Goal: Information Seeking & Learning: Find specific fact

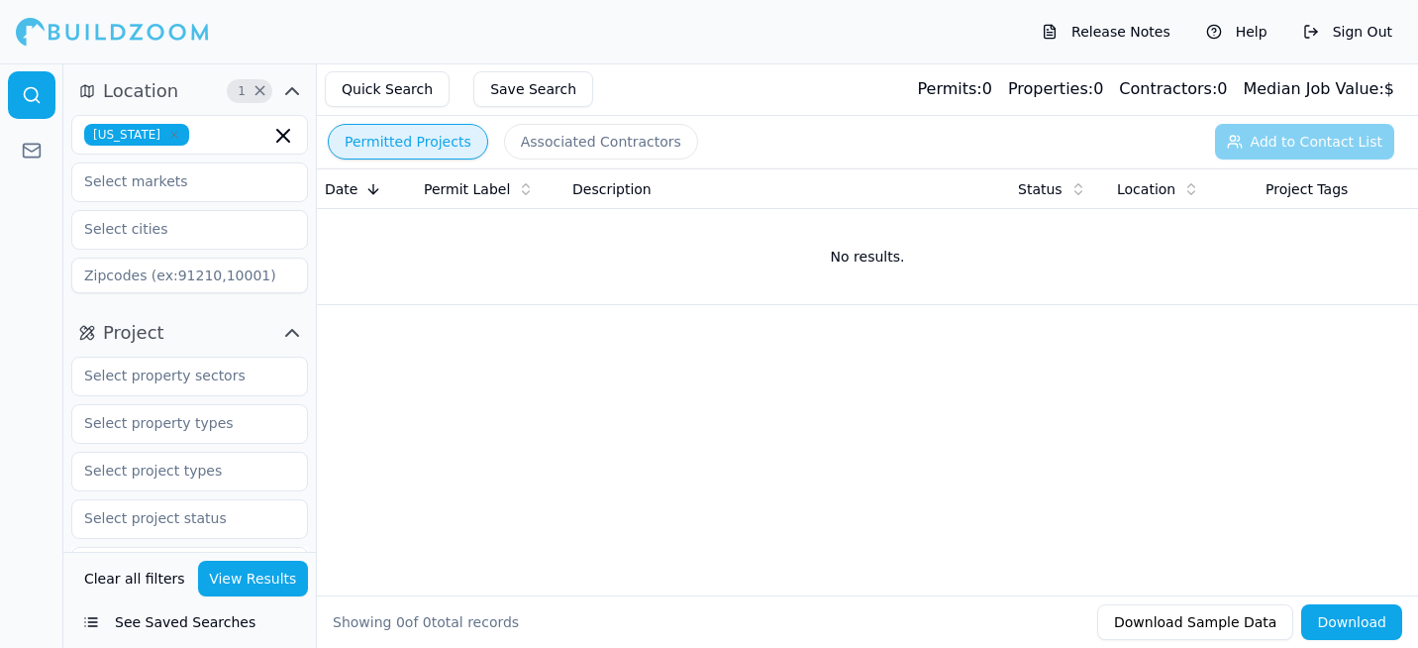
scroll to position [495, 0]
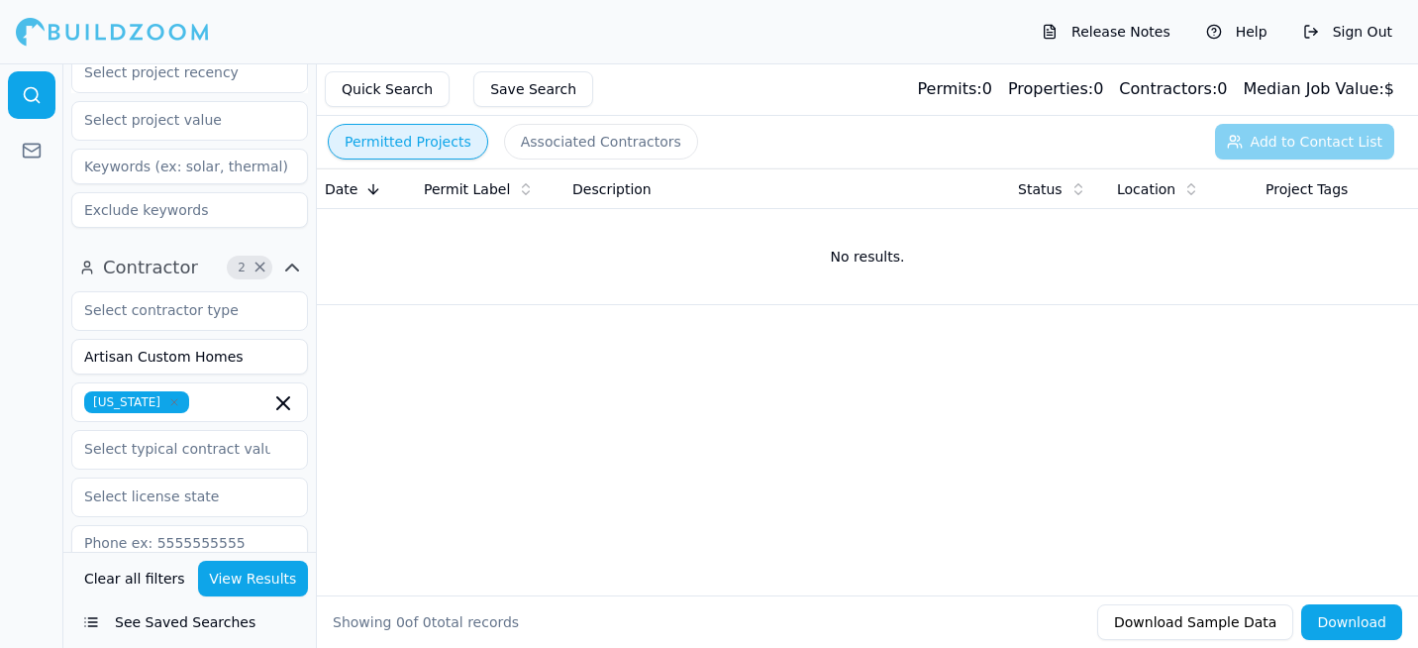
type input "Artisan Custom Homes"
click at [294, 575] on button "View Results" at bounding box center [253, 578] width 111 height 36
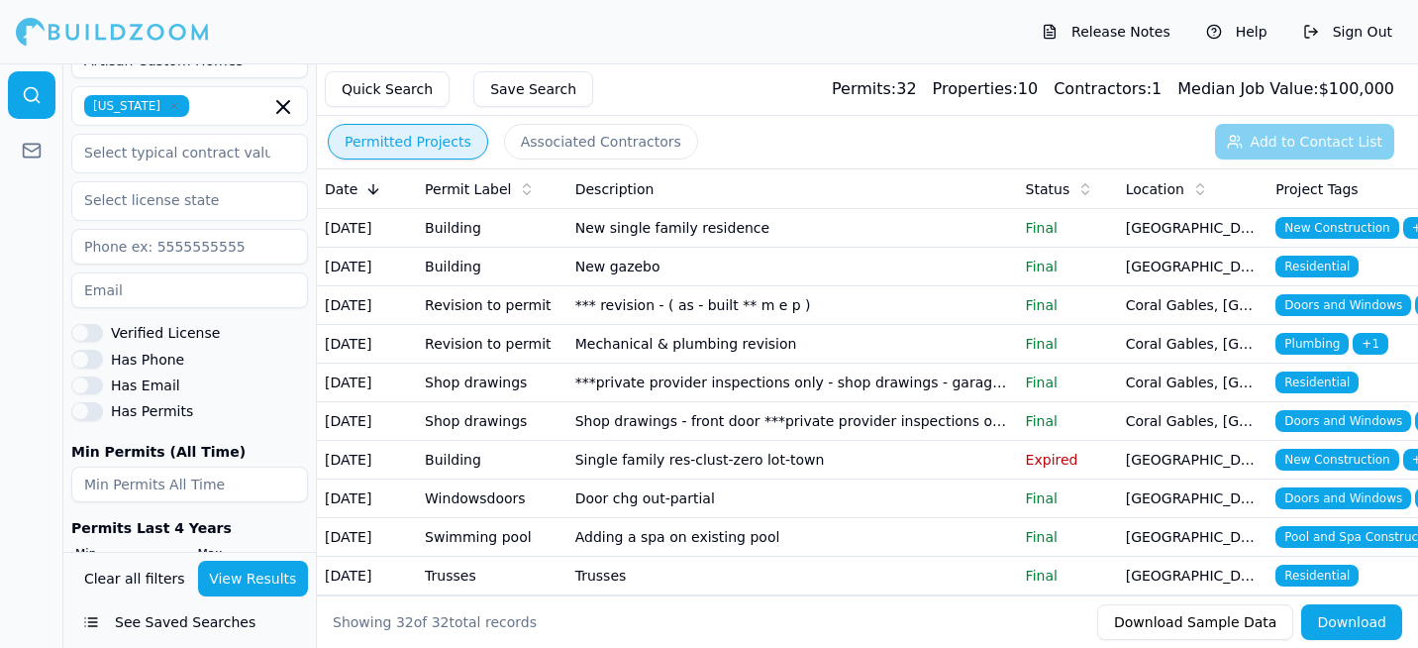
scroll to position [792, 0]
click at [108, 407] on div "Has Permits" at bounding box center [189, 410] width 237 height 18
click at [89, 405] on button "Has Permits" at bounding box center [87, 410] width 32 height 18
click at [212, 587] on button "View Results" at bounding box center [253, 578] width 111 height 36
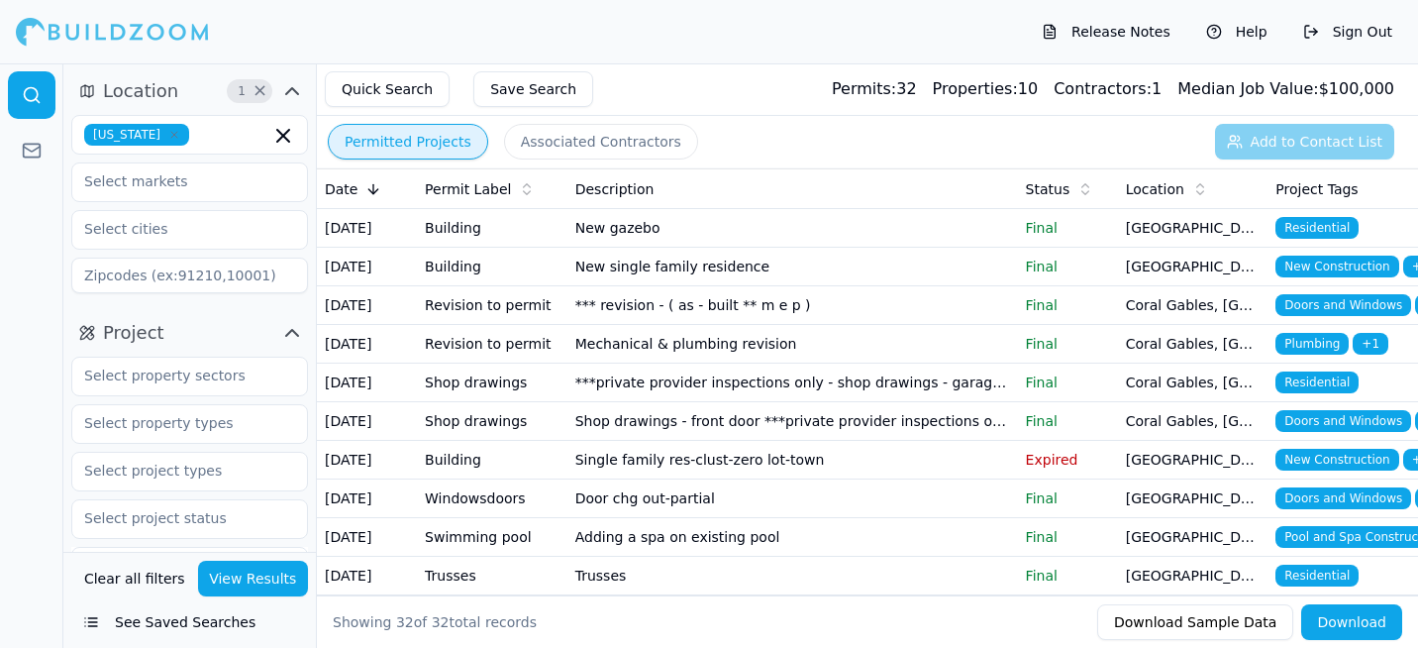
click at [1222, 81] on span "Median Job Value:" at bounding box center [1247, 88] width 141 height 19
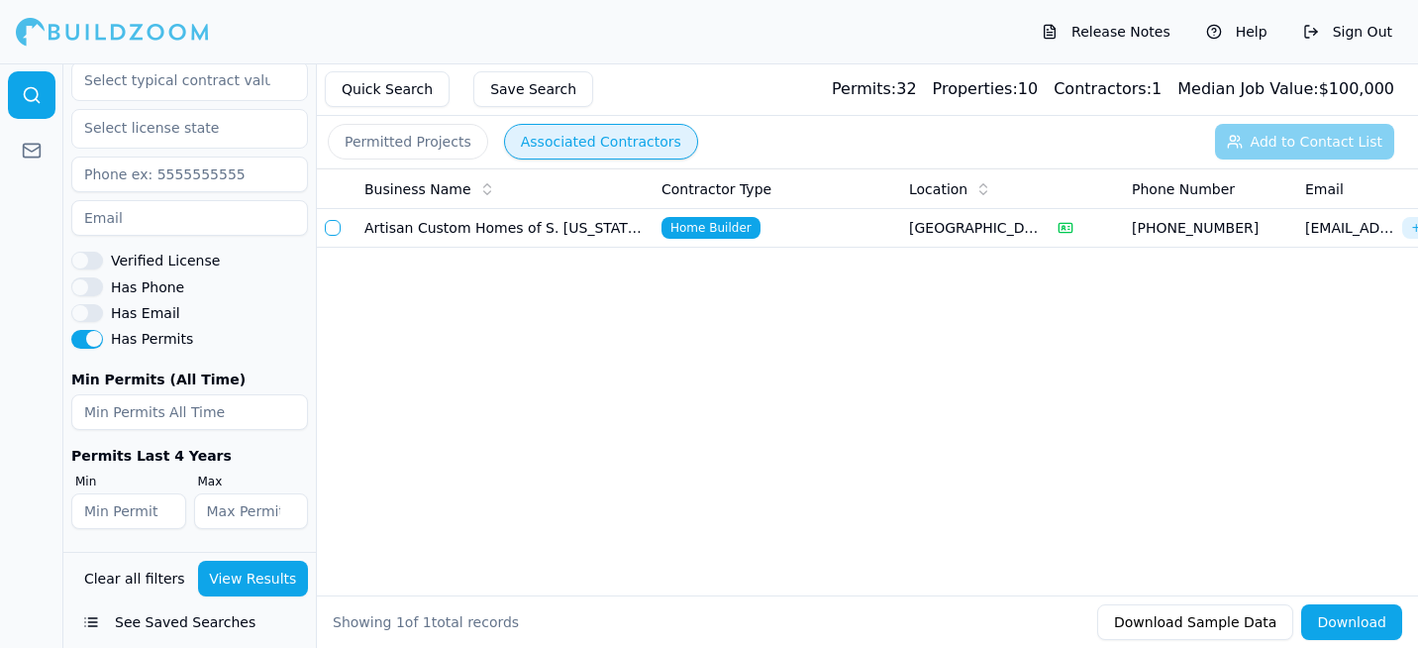
click at [590, 140] on button "Associated Contractors" at bounding box center [601, 142] width 194 height 36
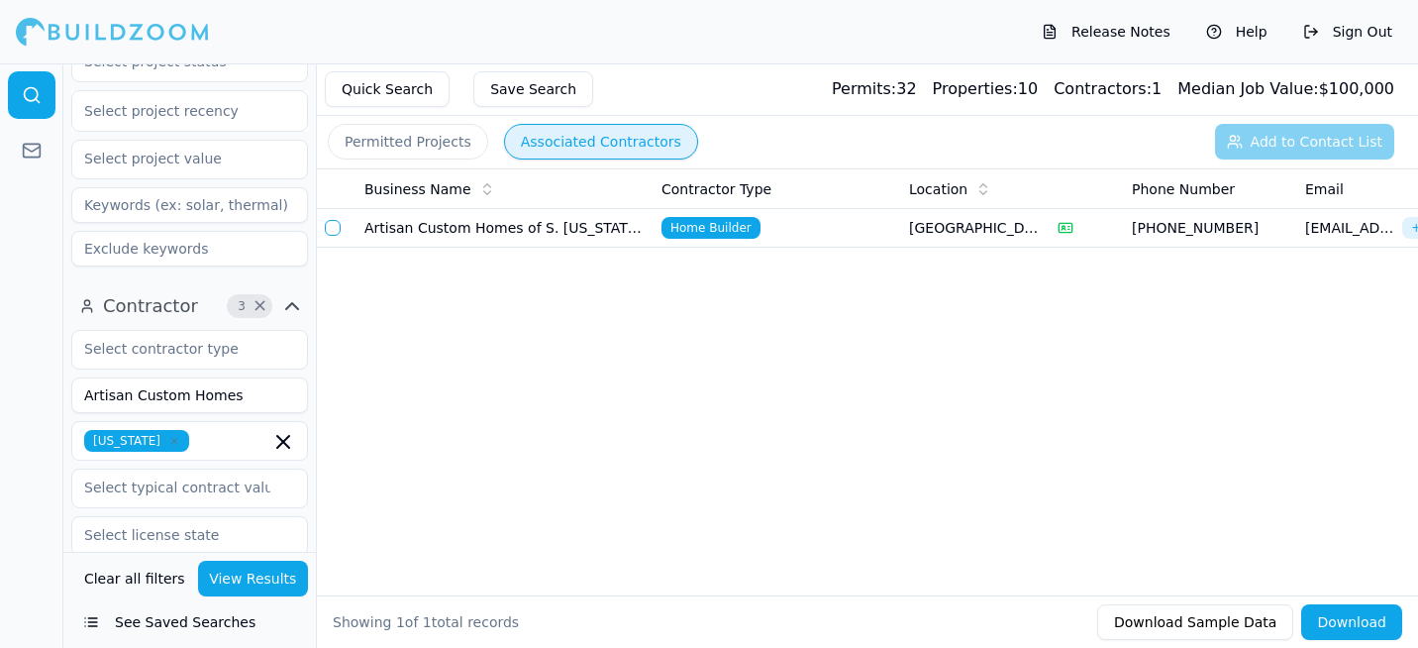
scroll to position [368, 0]
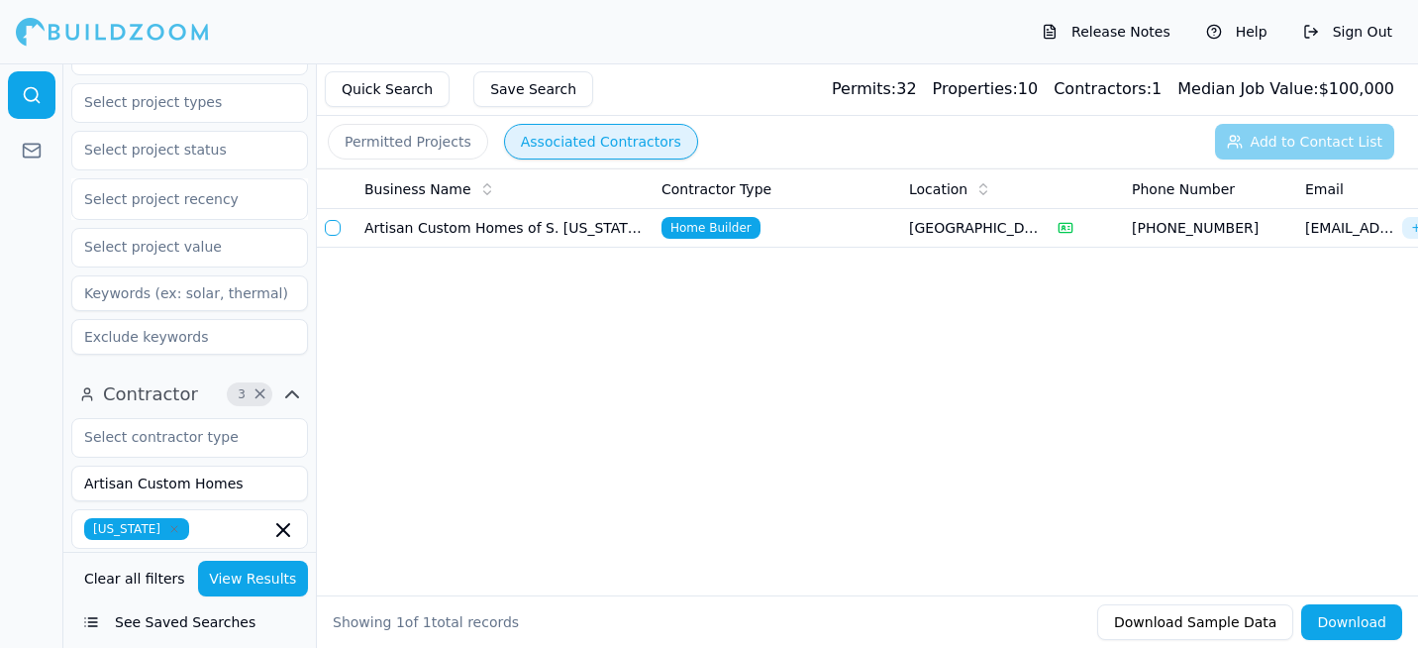
click at [638, 301] on div "Business Name Contractor Type Location Phone Number Email Matching Permits All …" at bounding box center [867, 349] width 1101 height 363
click at [609, 283] on div "Business Name Contractor Type Location Phone Number Email Matching Permits All …" at bounding box center [867, 349] width 1101 height 363
click at [917, 91] on div "Permits: 32" at bounding box center [874, 89] width 85 height 24
drag, startPoint x: 506, startPoint y: 229, endPoint x: 367, endPoint y: 231, distance: 138.6
click at [367, 231] on td "Artisan Custom Homes of S. Florida, Inc" at bounding box center [504, 228] width 297 height 39
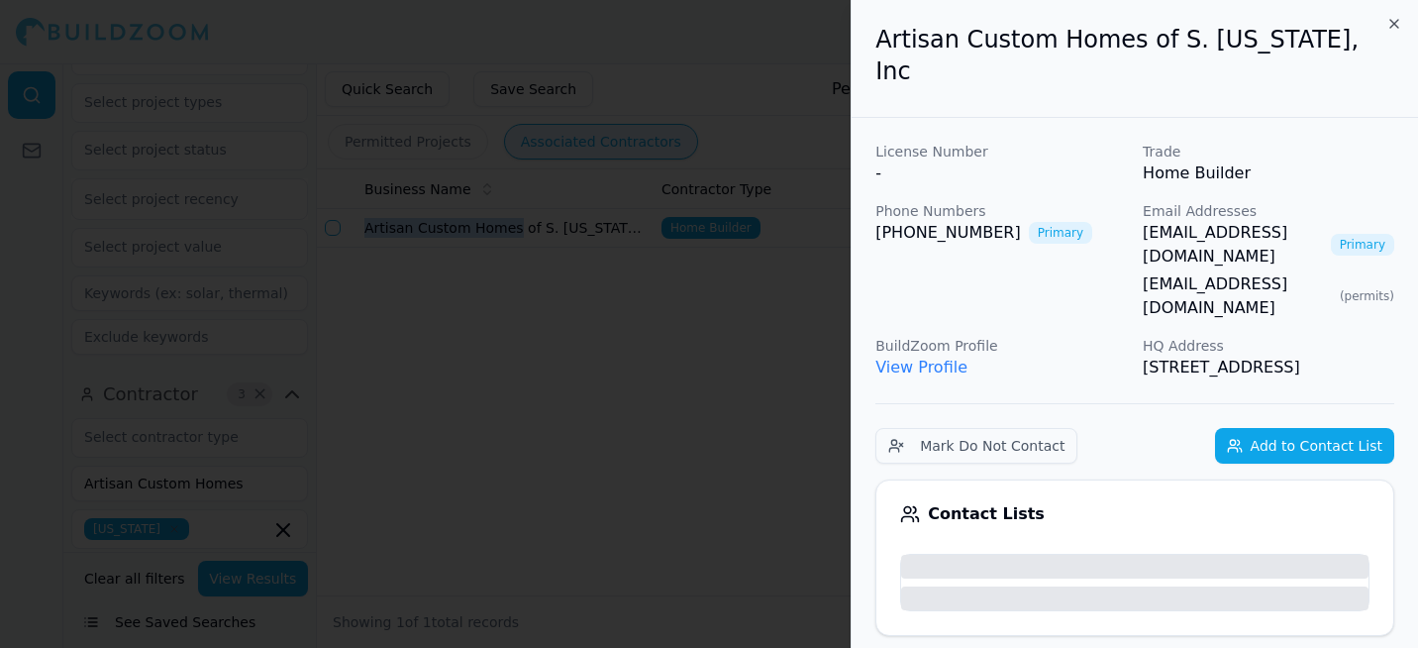
copy td "Artisan Custom Homes"
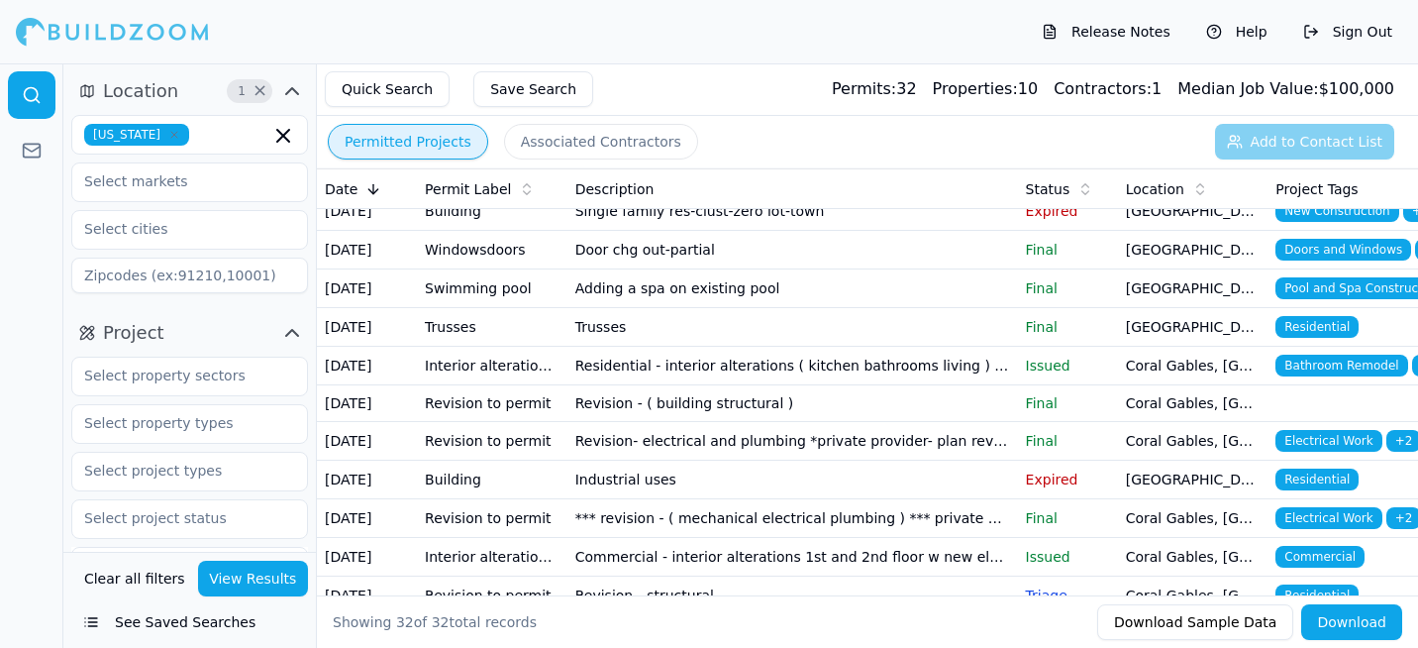
scroll to position [396, 0]
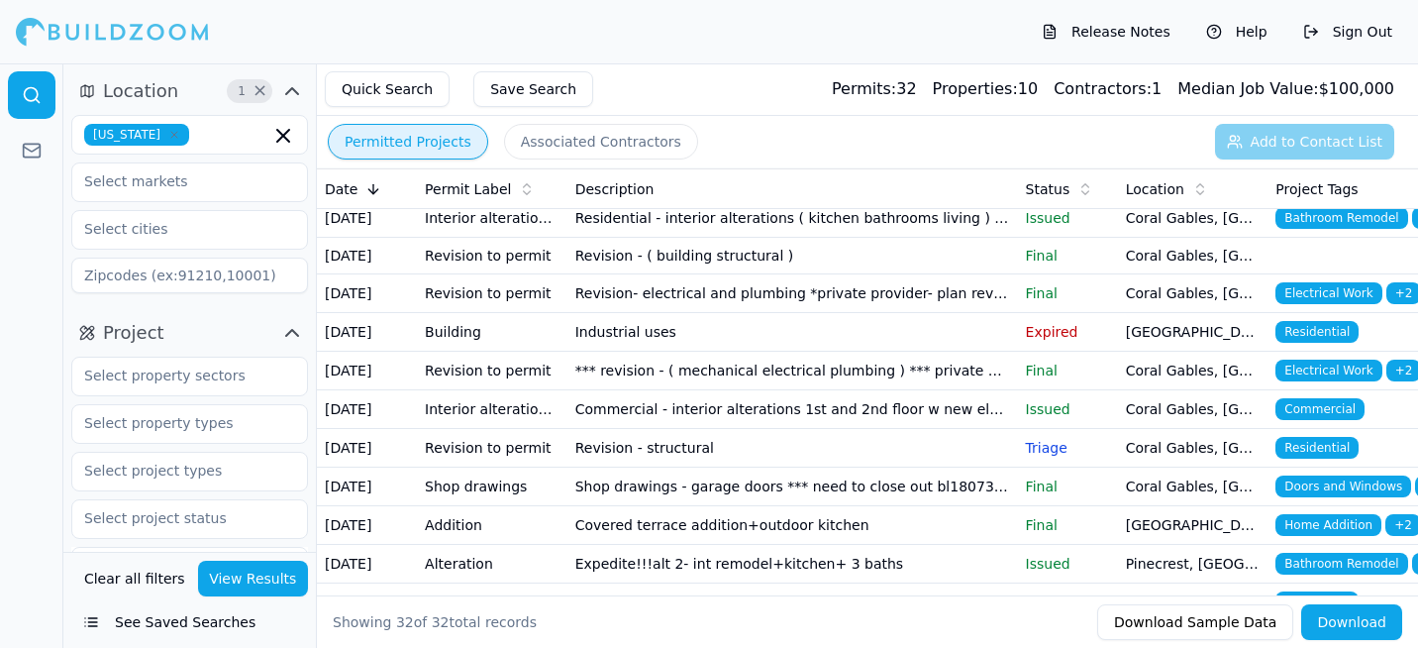
click at [171, 133] on icon "button" at bounding box center [174, 135] width 6 height 6
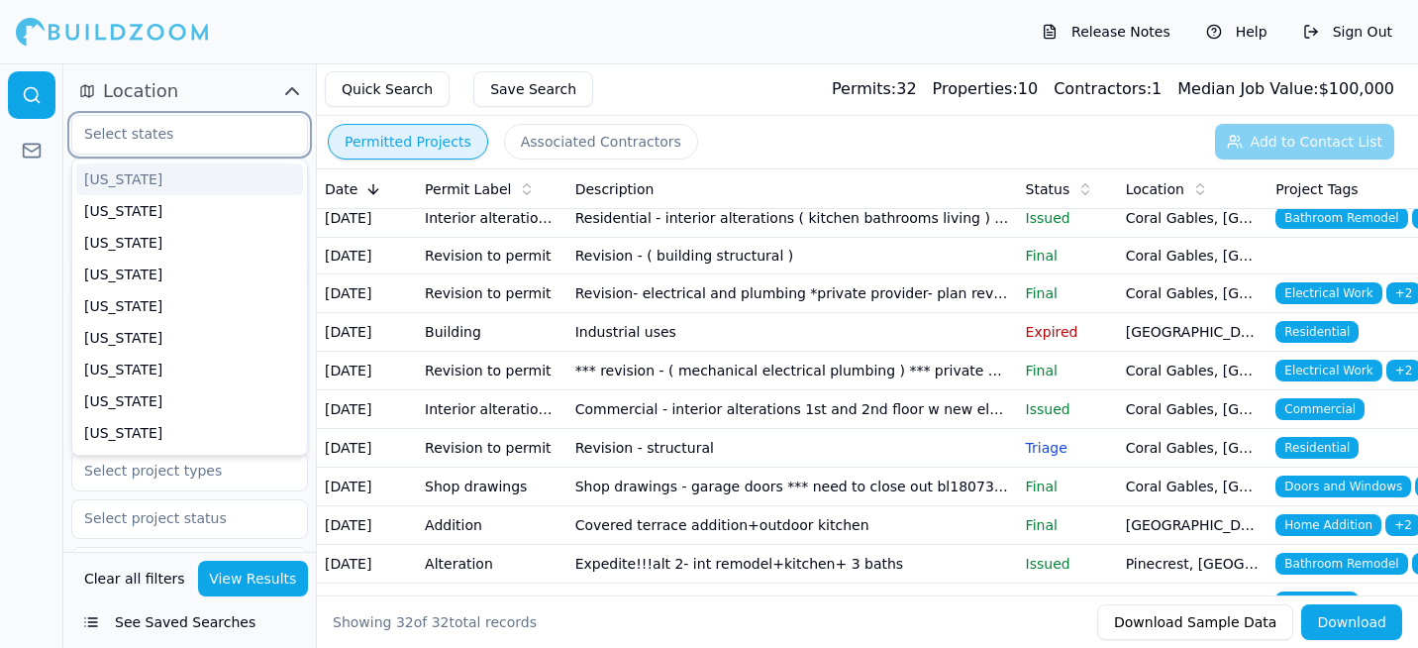
click at [156, 136] on input "text" at bounding box center [177, 134] width 210 height 36
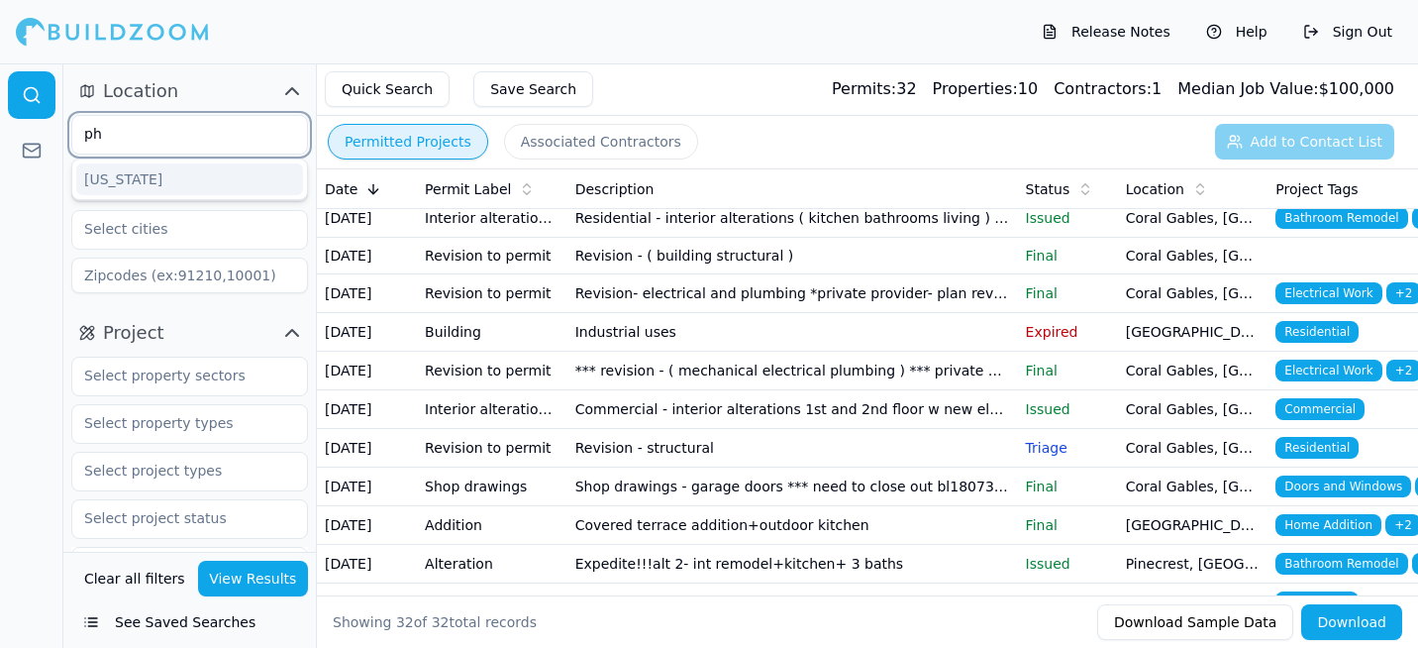
type input "p"
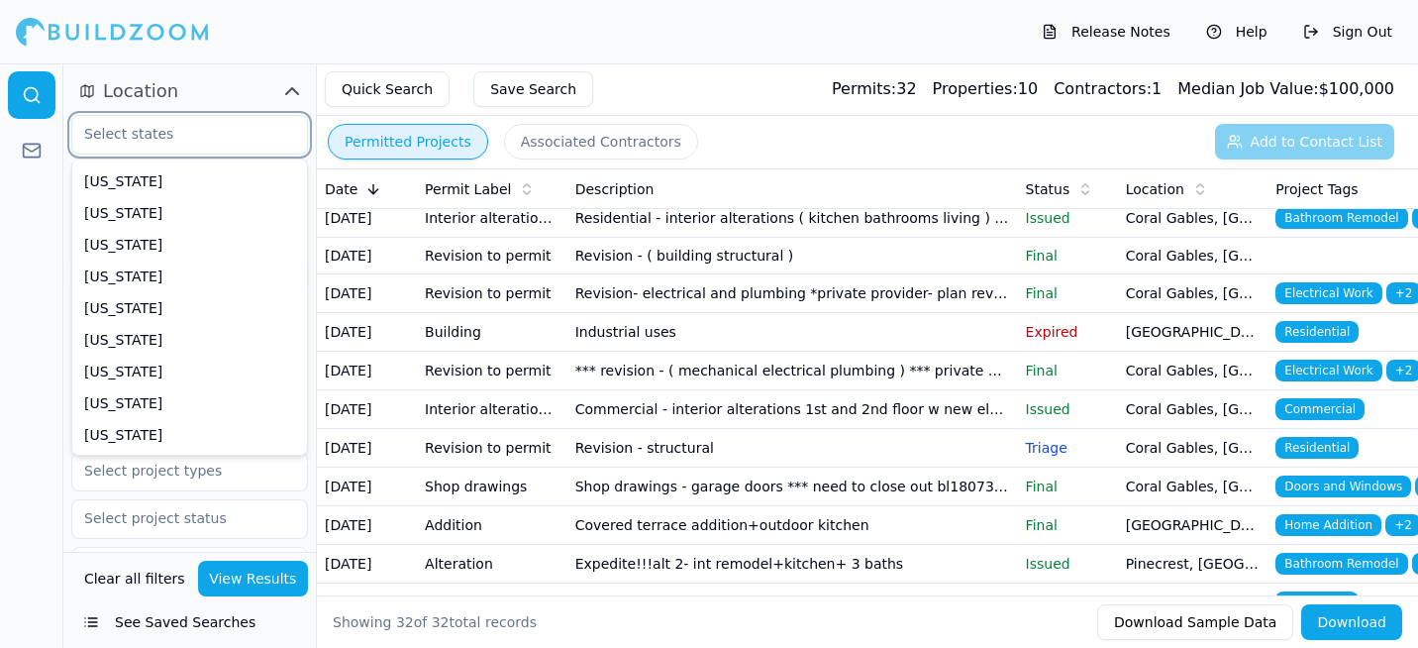
type input "m"
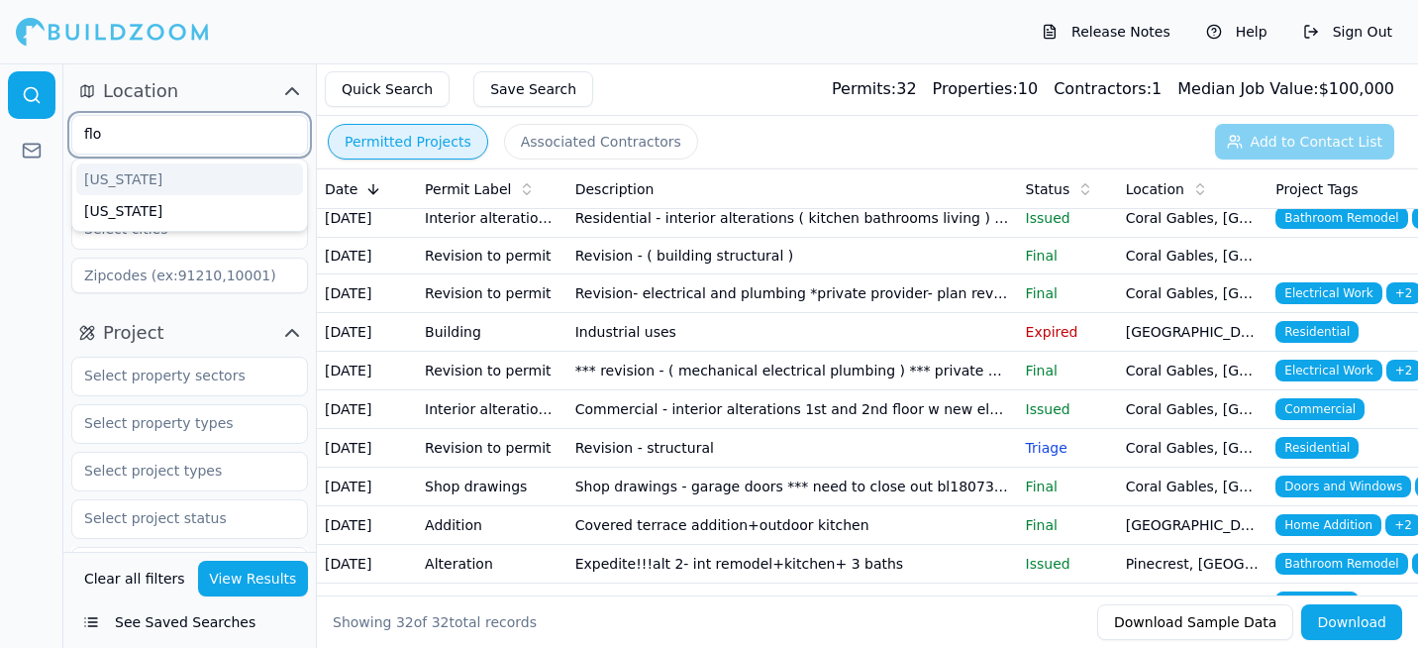
type input "[PERSON_NAME]"
click at [164, 174] on div "[US_STATE]" at bounding box center [189, 179] width 227 height 32
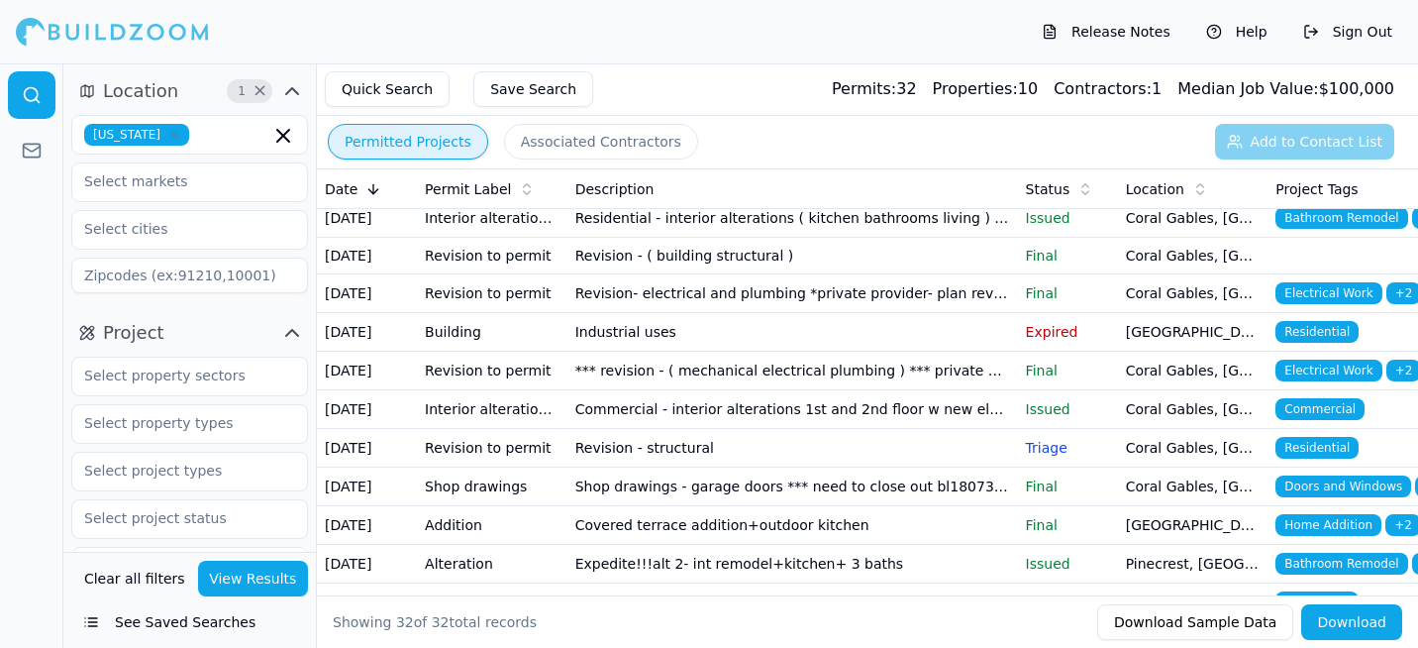
click at [11, 220] on div at bounding box center [31, 355] width 63 height 584
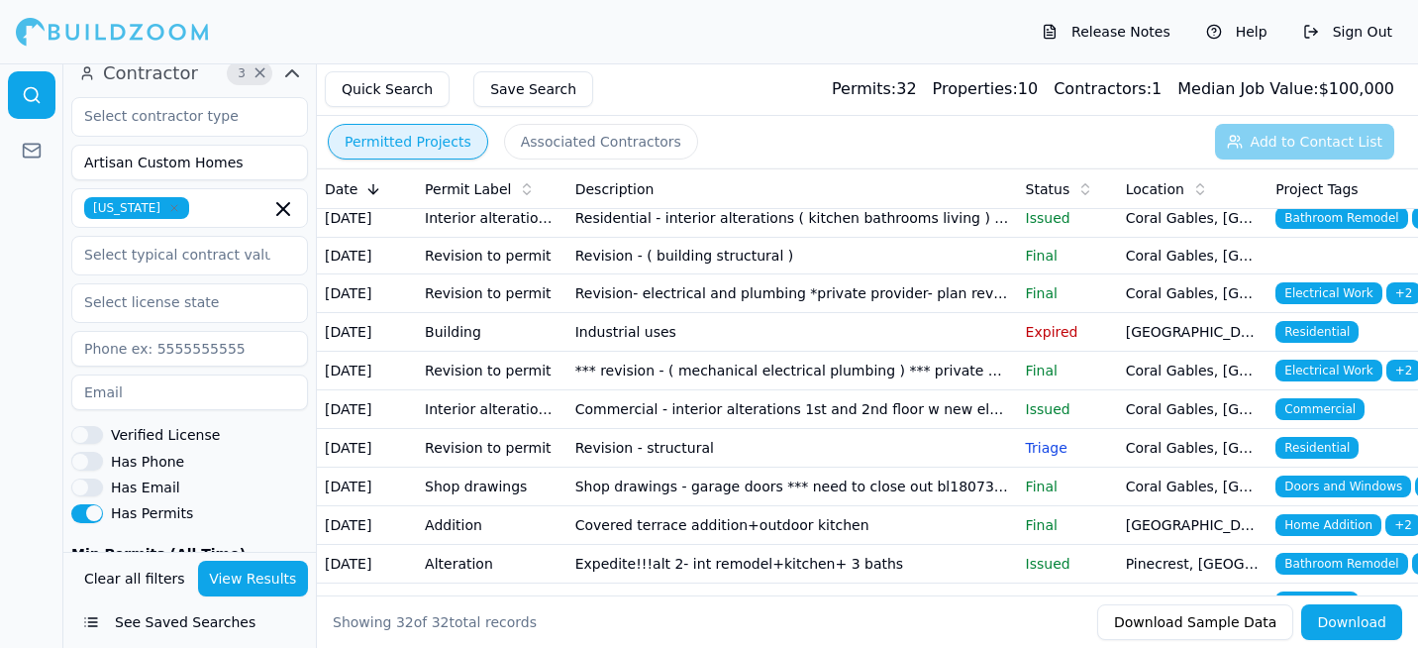
scroll to position [693, 0]
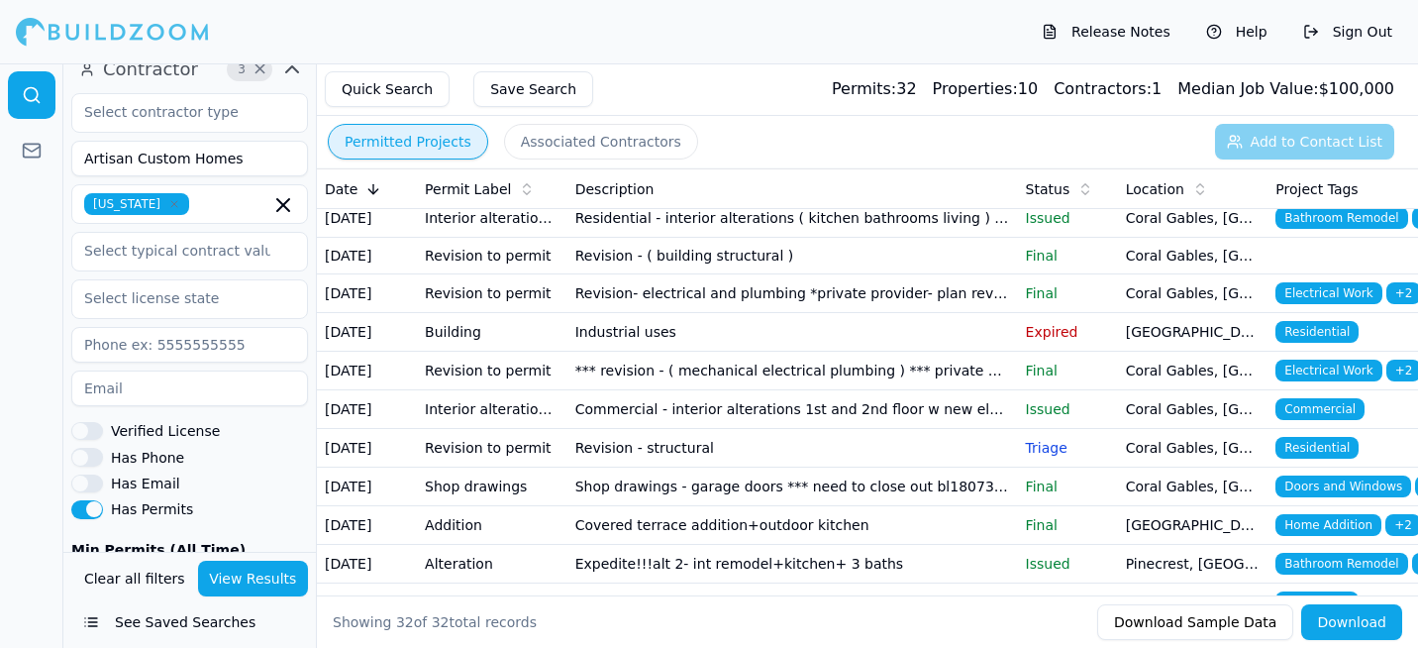
drag, startPoint x: 233, startPoint y: 163, endPoint x: 2, endPoint y: 165, distance: 230.7
click at [2, 165] on div "Location 1 × [US_STATE] Project Select project recency Contractor 3 × Artisan C…" at bounding box center [709, 355] width 1418 height 584
click at [149, 165] on input "Smart" at bounding box center [189, 159] width 237 height 36
click at [243, 582] on button "View Results" at bounding box center [253, 578] width 111 height 36
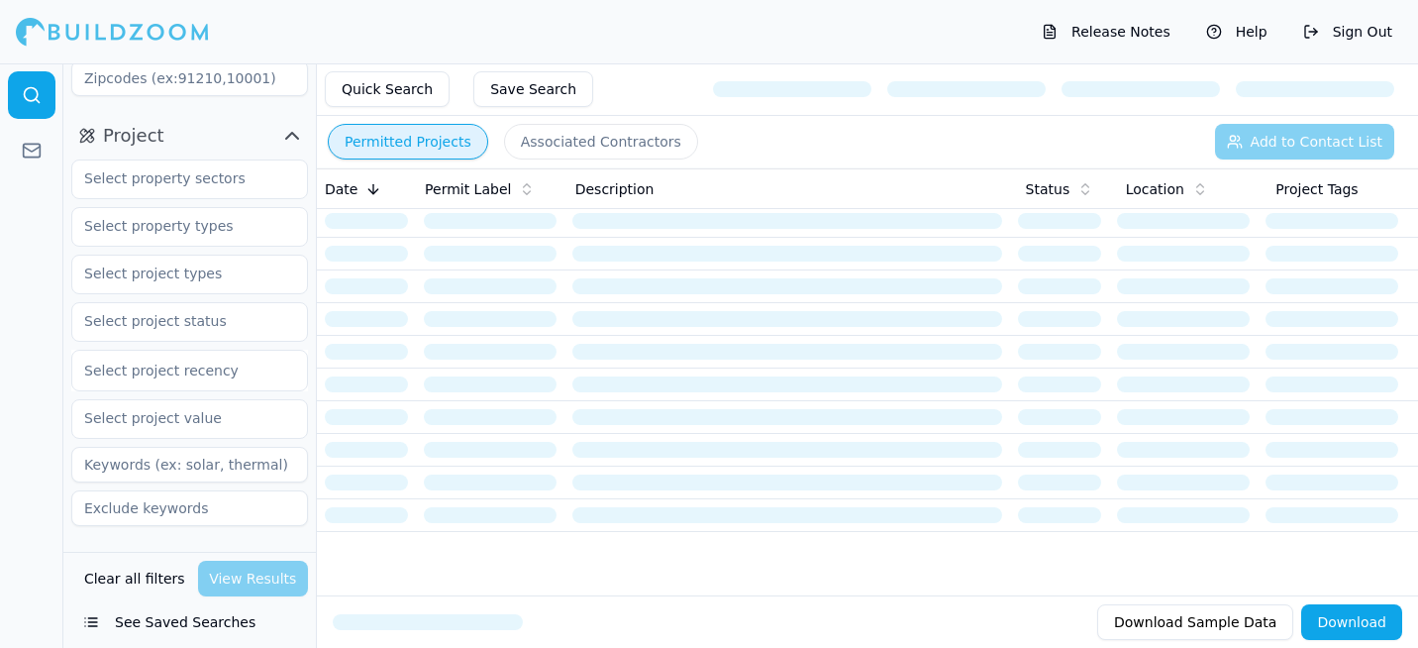
scroll to position [198, 0]
click at [167, 321] on input "text" at bounding box center [177, 320] width 210 height 36
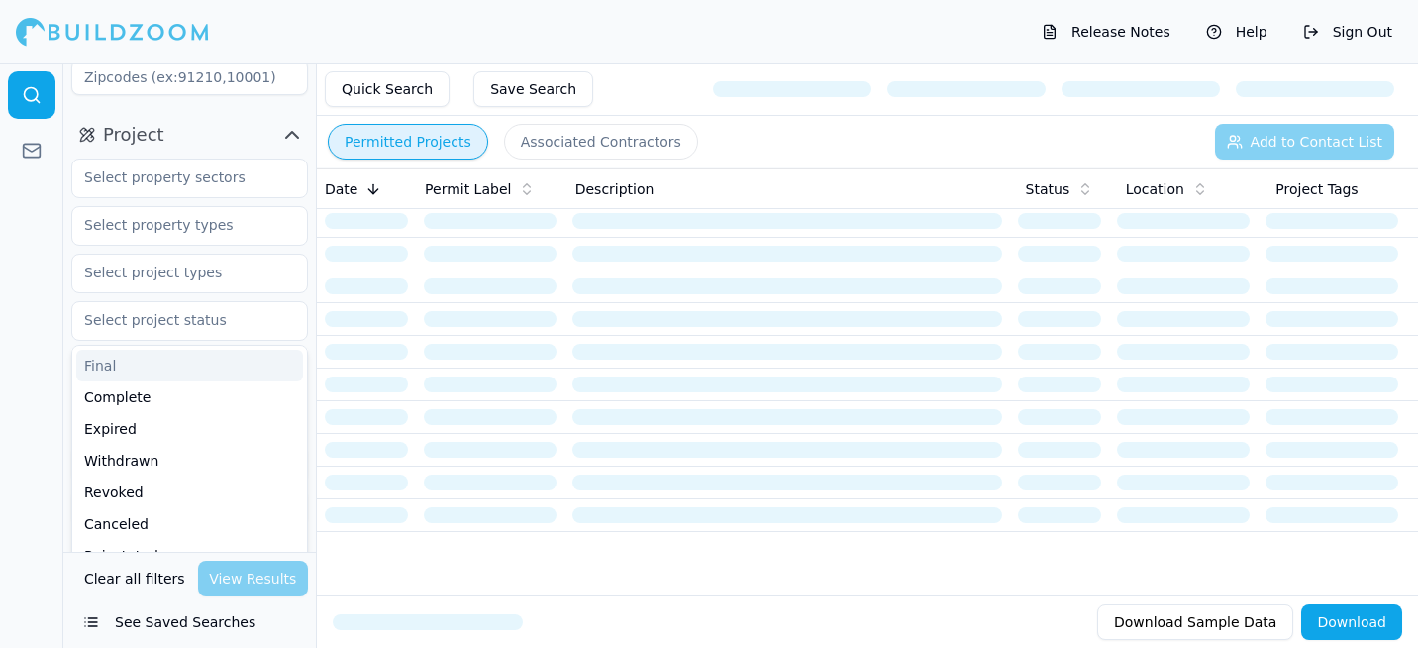
click at [20, 372] on div at bounding box center [31, 355] width 63 height 584
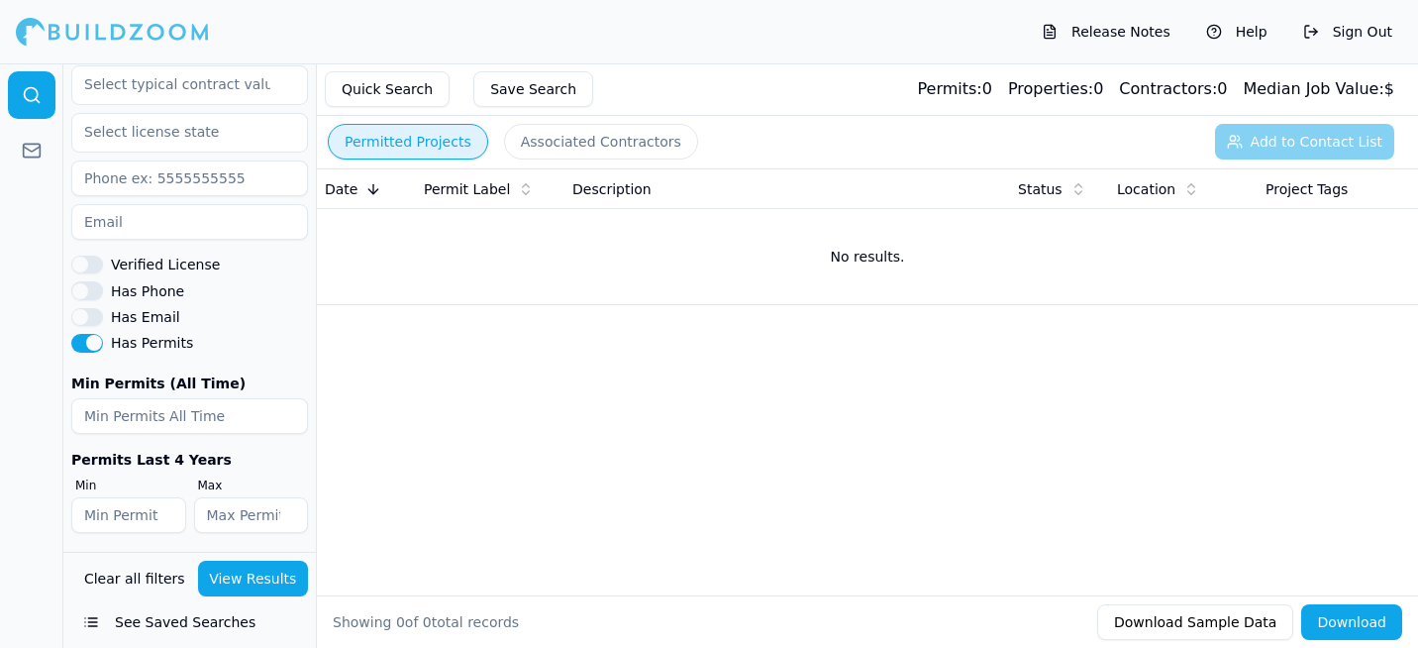
scroll to position [863, 0]
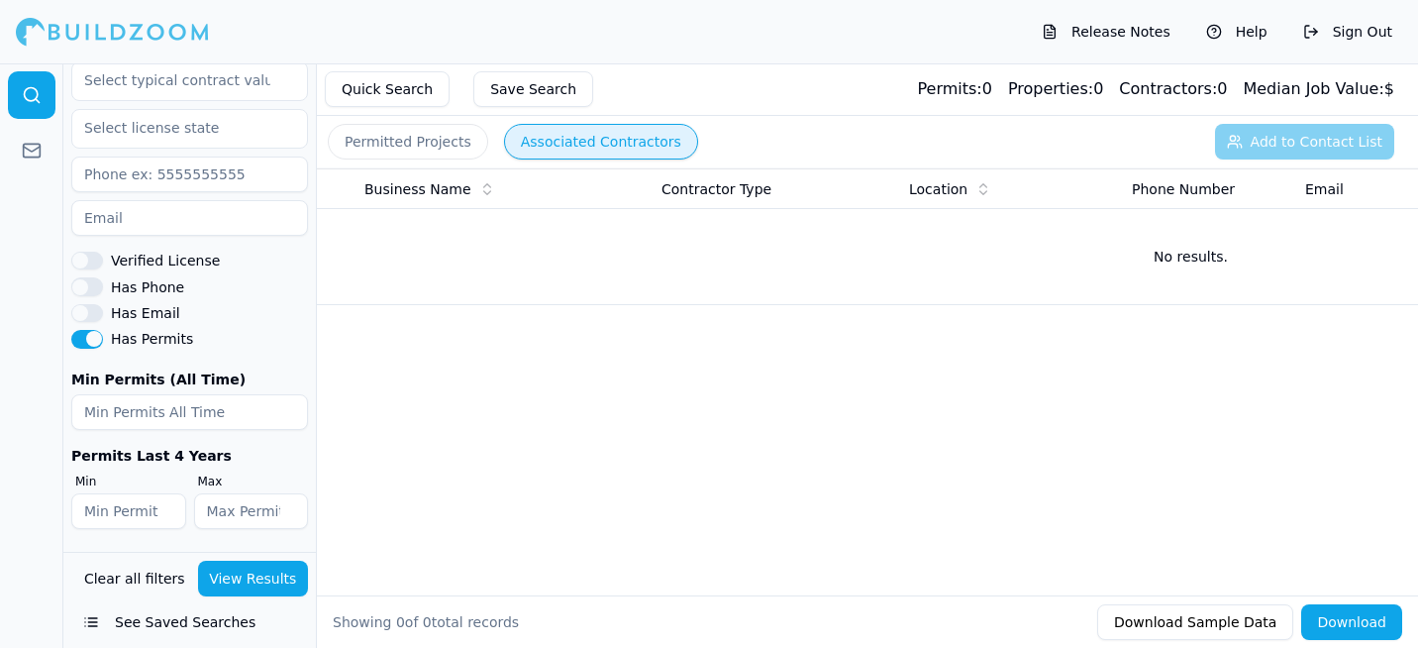
click at [522, 146] on button "Associated Contractors" at bounding box center [601, 142] width 194 height 36
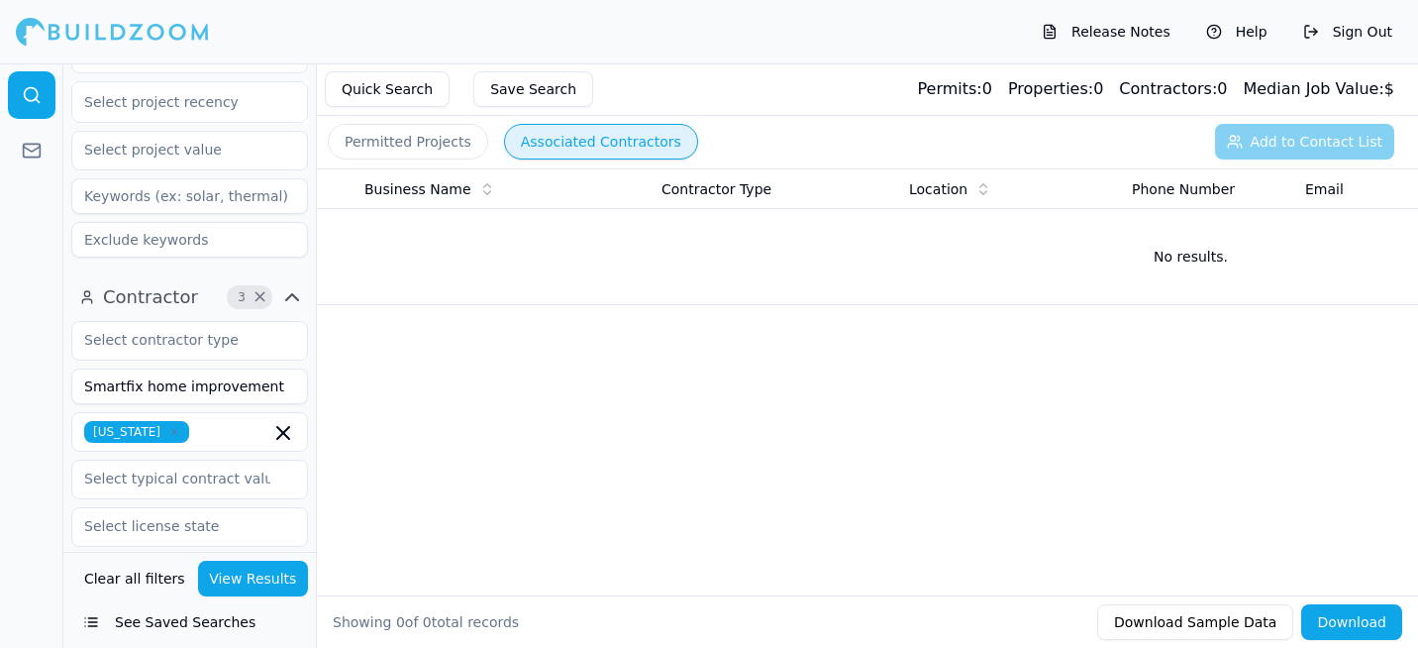
scroll to position [368, 0]
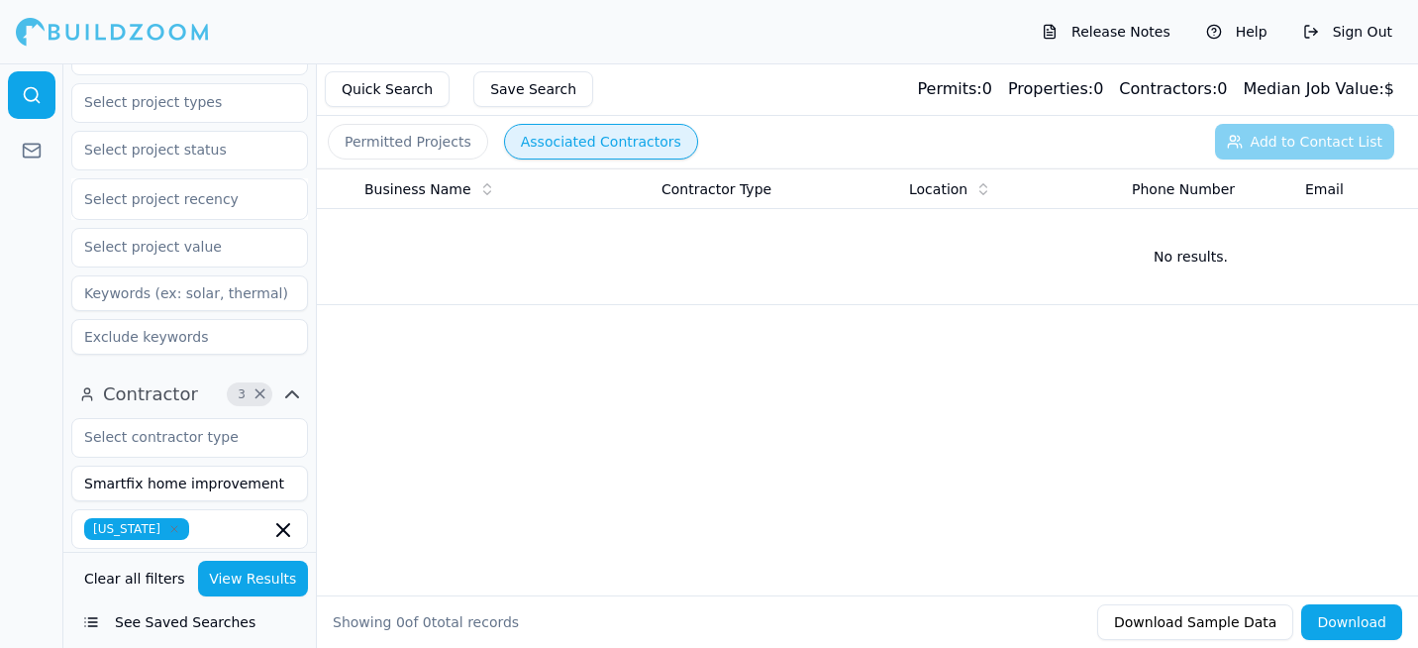
drag, startPoint x: 175, startPoint y: 482, endPoint x: 380, endPoint y: 483, distance: 205.0
click at [380, 482] on div "Location 1 × [US_STATE] Project Select project recency Contractor 3 × Smartfix …" at bounding box center [740, 387] width 1355 height 648
type input "Smartfix home"
click at [256, 585] on button "View Results" at bounding box center [253, 578] width 111 height 36
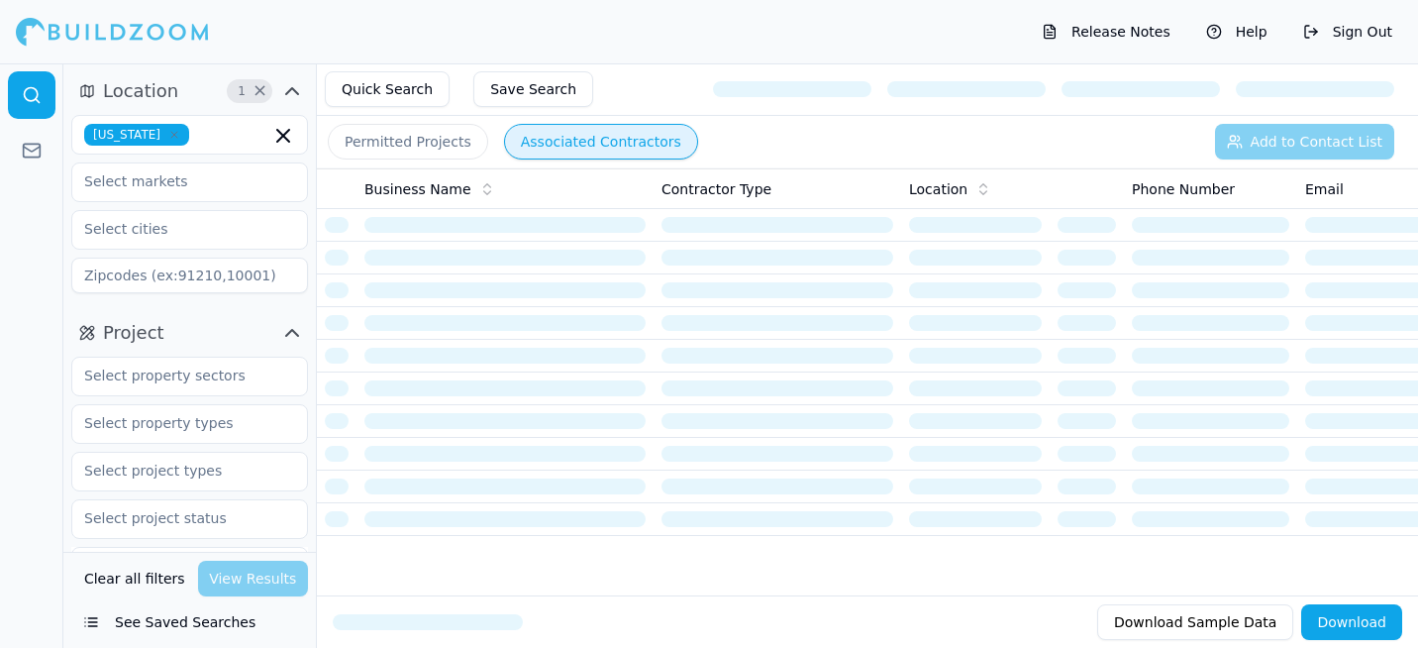
click at [171, 132] on icon "button" at bounding box center [174, 135] width 6 height 6
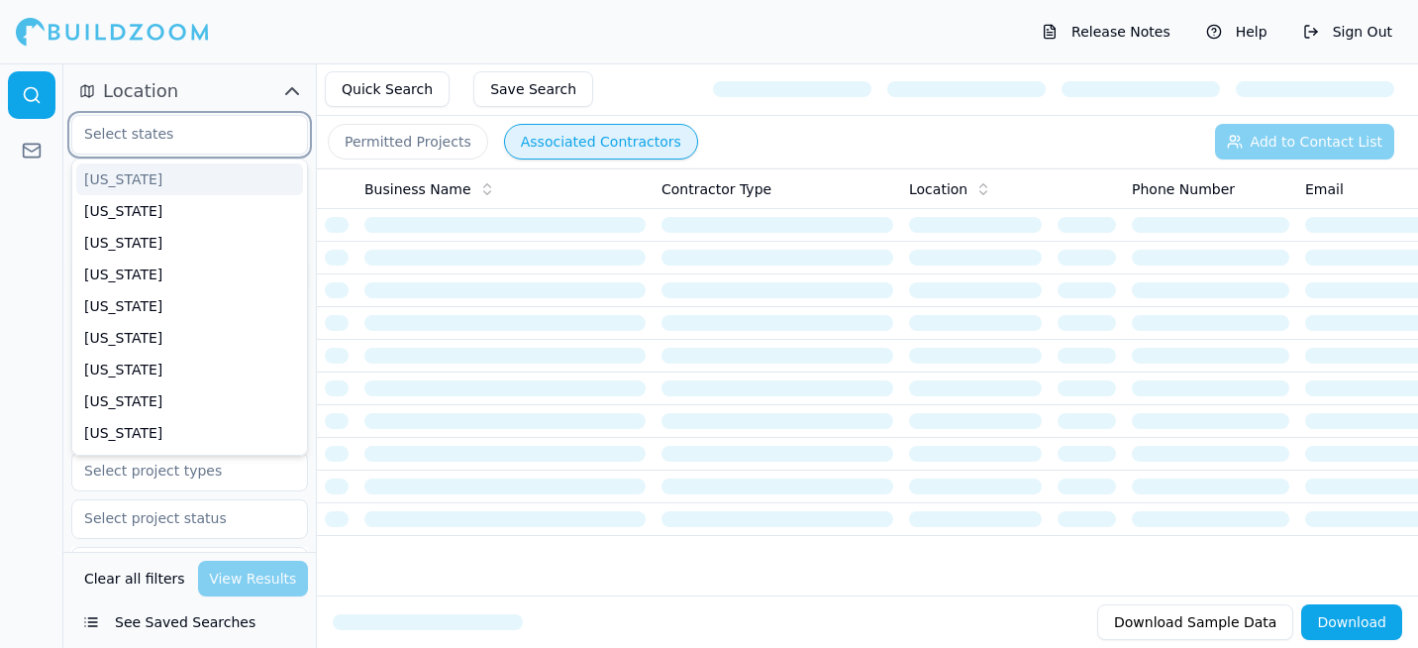
type input "p"
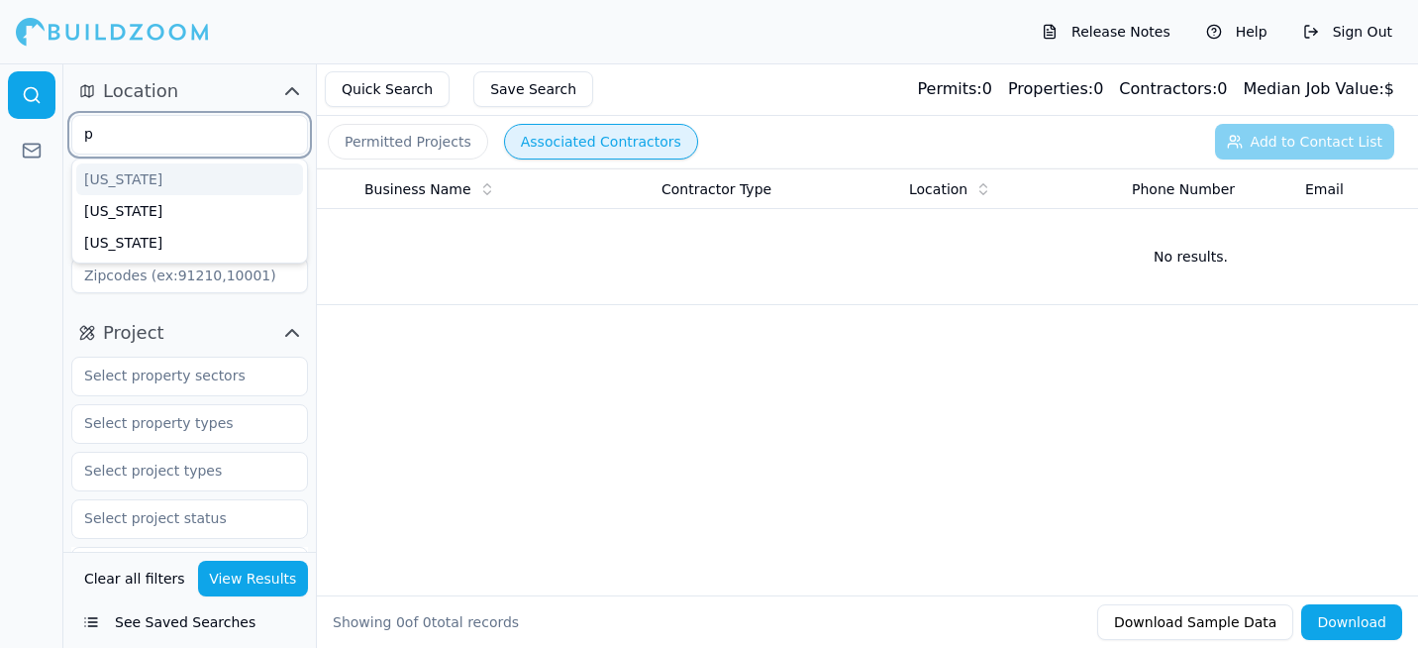
click at [151, 186] on div "[US_STATE]" at bounding box center [189, 179] width 227 height 32
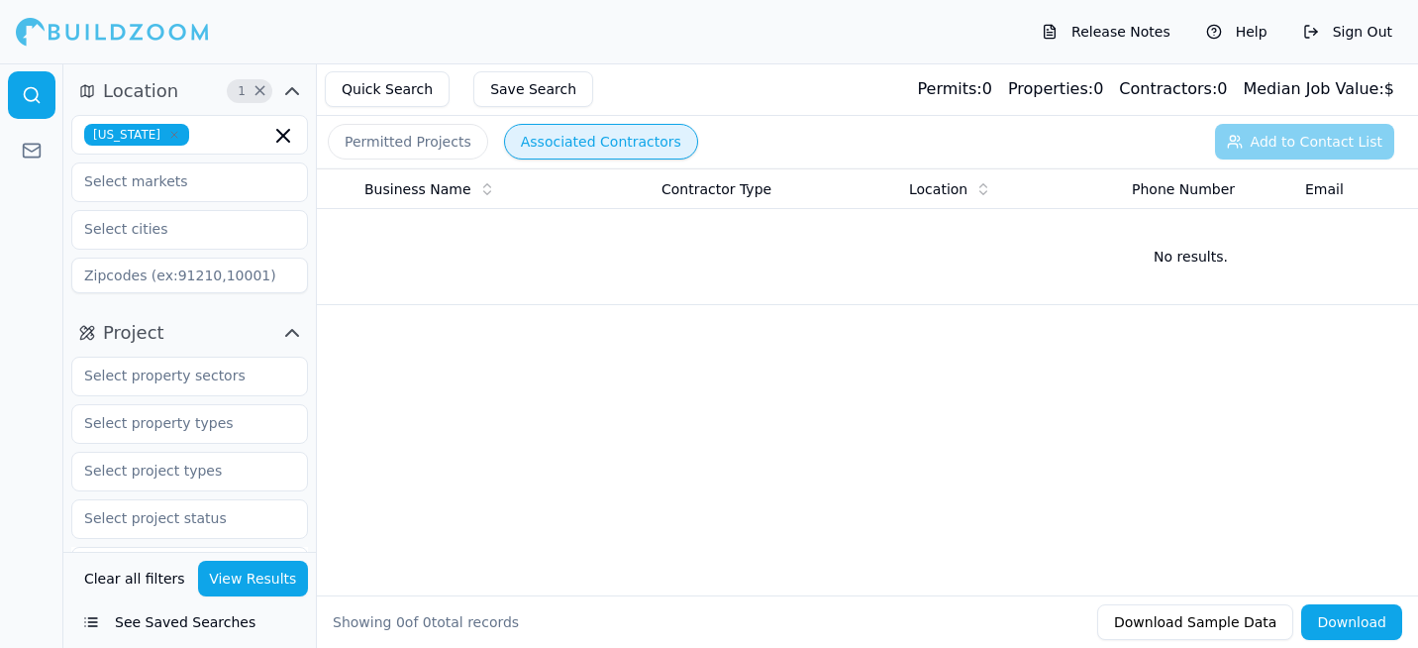
click at [252, 575] on button "View Results" at bounding box center [253, 578] width 111 height 36
click at [176, 138] on icon "button" at bounding box center [174, 135] width 12 height 12
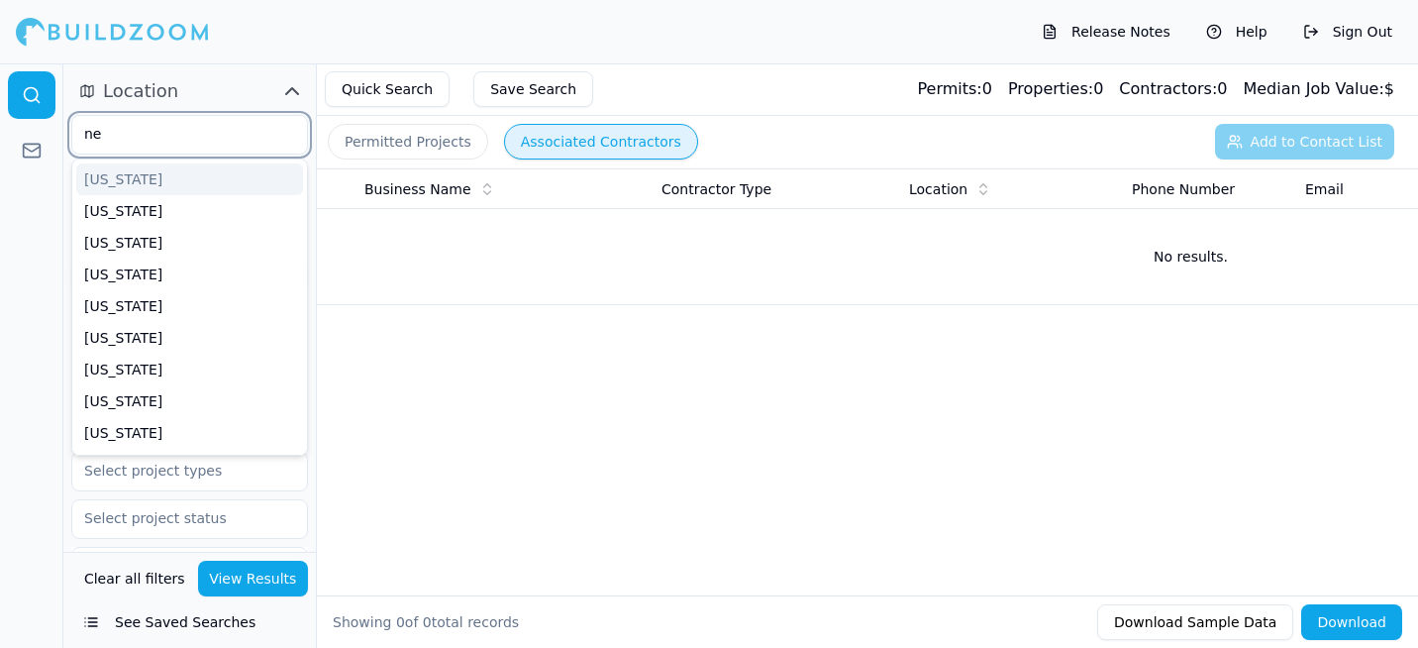
type input "new"
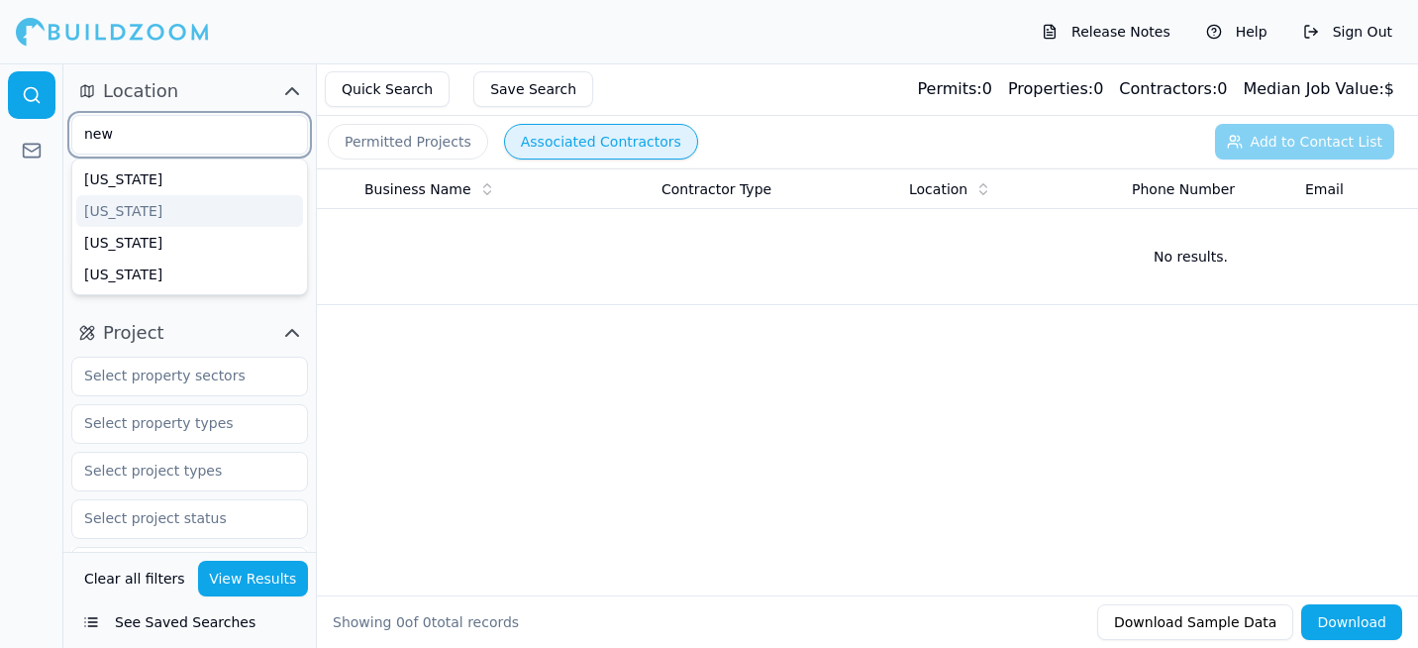
click at [149, 217] on div "[US_STATE]" at bounding box center [189, 211] width 227 height 32
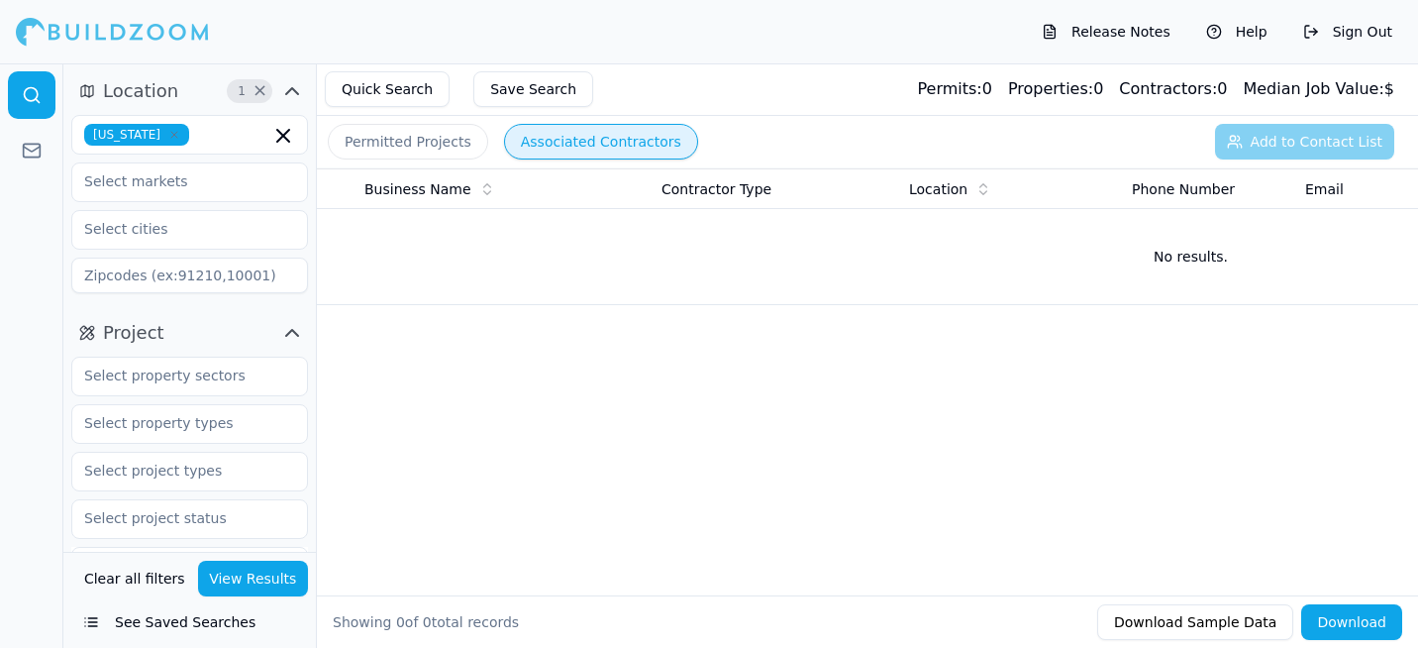
click at [247, 571] on button "View Results" at bounding box center [253, 578] width 111 height 36
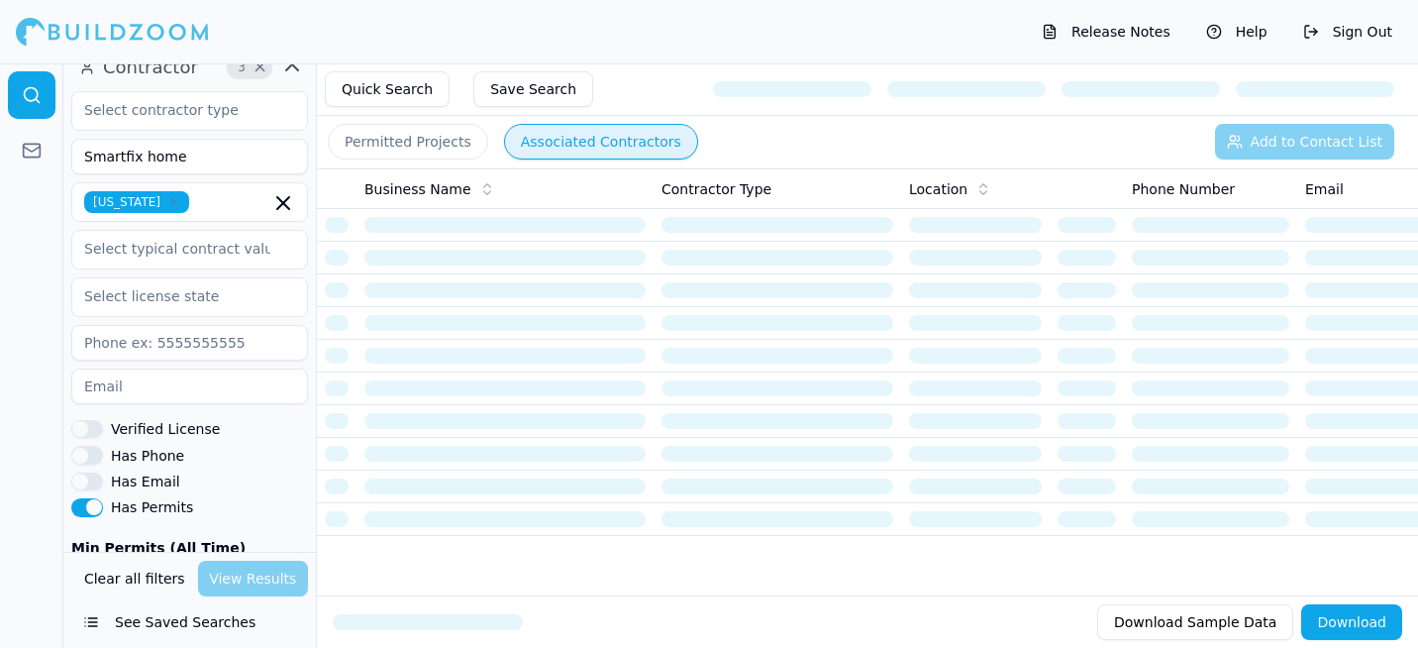
scroll to position [693, 0]
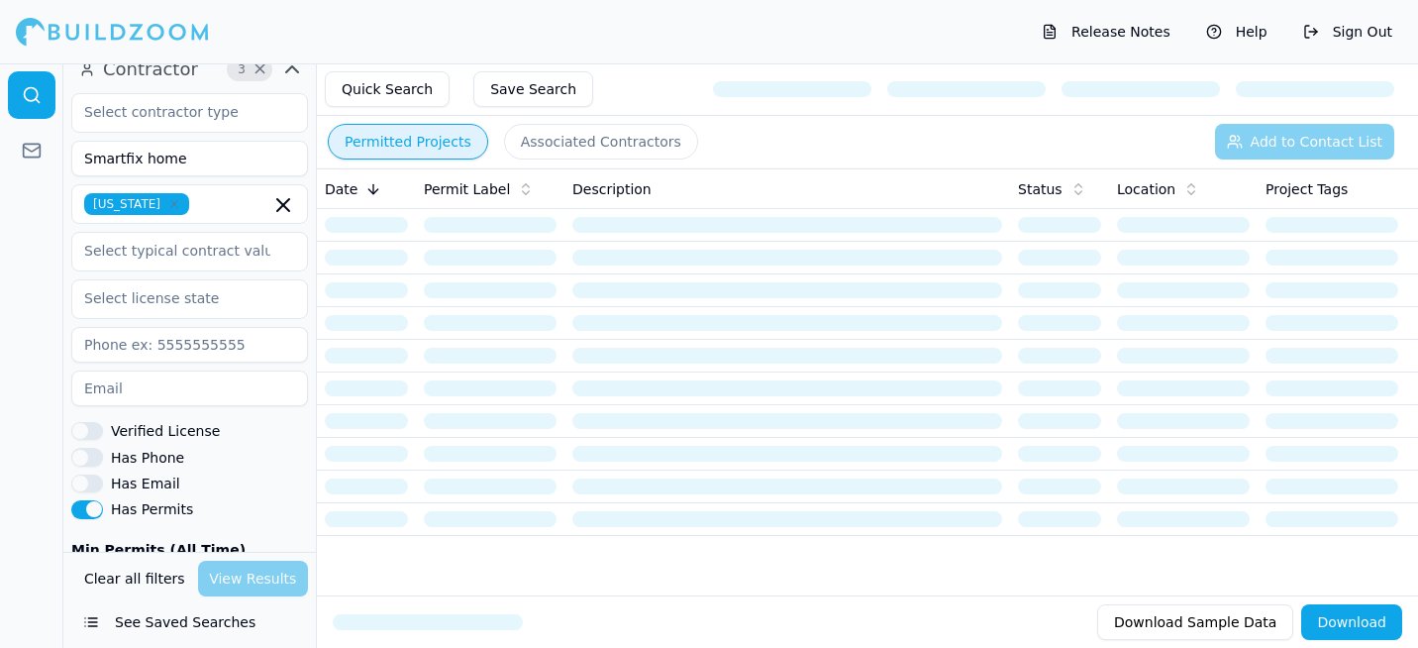
click at [389, 152] on button "Permitted Projects" at bounding box center [408, 142] width 160 height 36
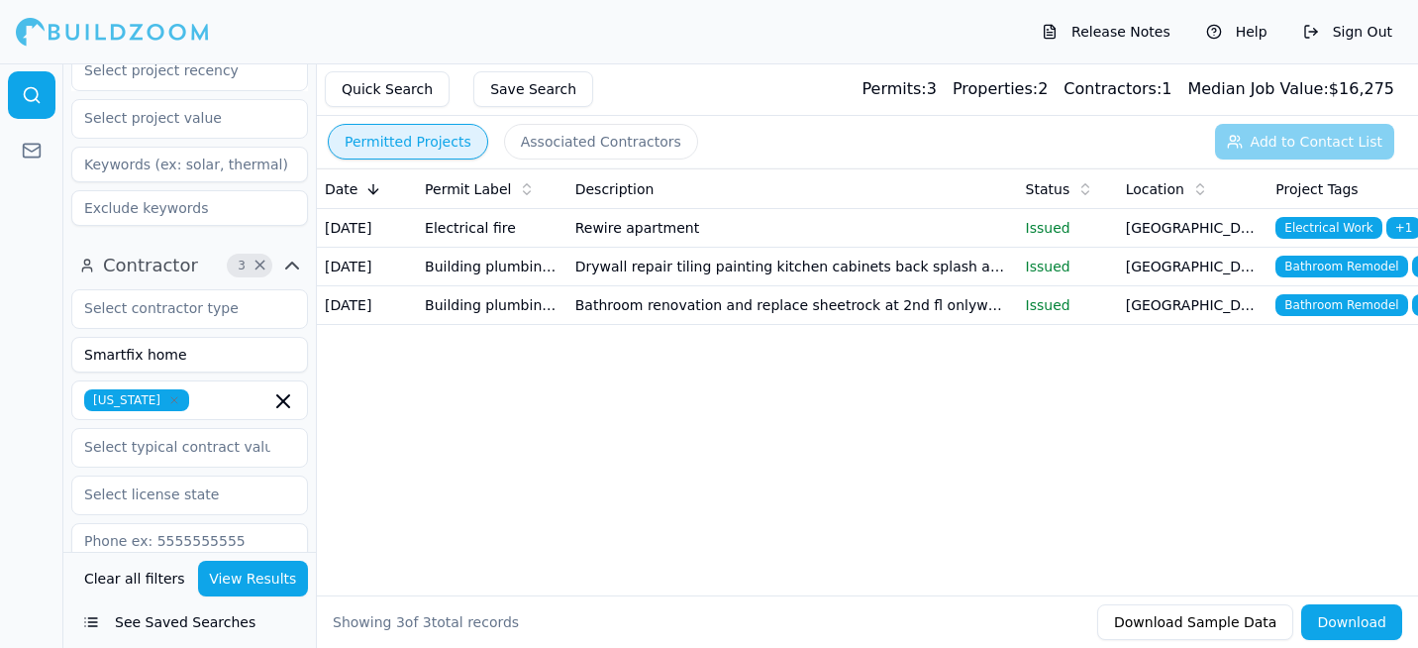
scroll to position [495, 0]
click at [183, 359] on input "Smartfix home" at bounding box center [189, 357] width 237 height 36
type input "Smartfix"
click at [215, 581] on button "View Results" at bounding box center [253, 578] width 111 height 36
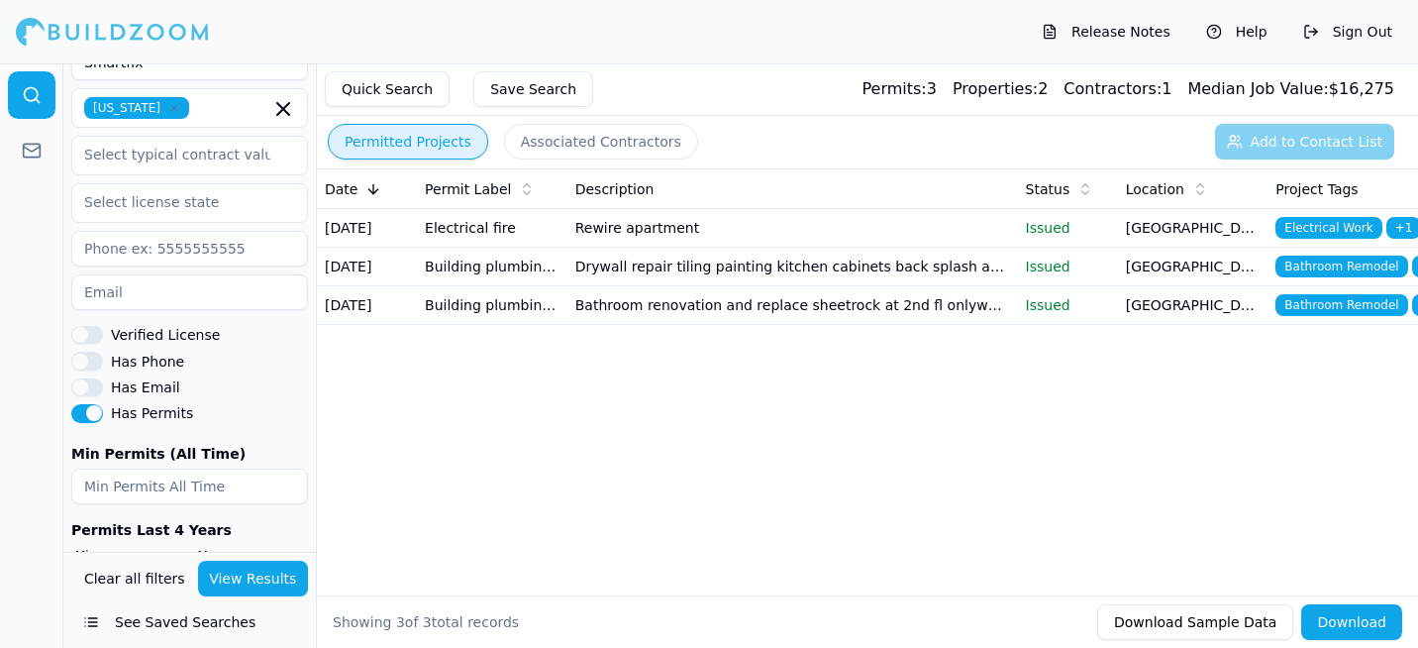
scroll to position [792, 0]
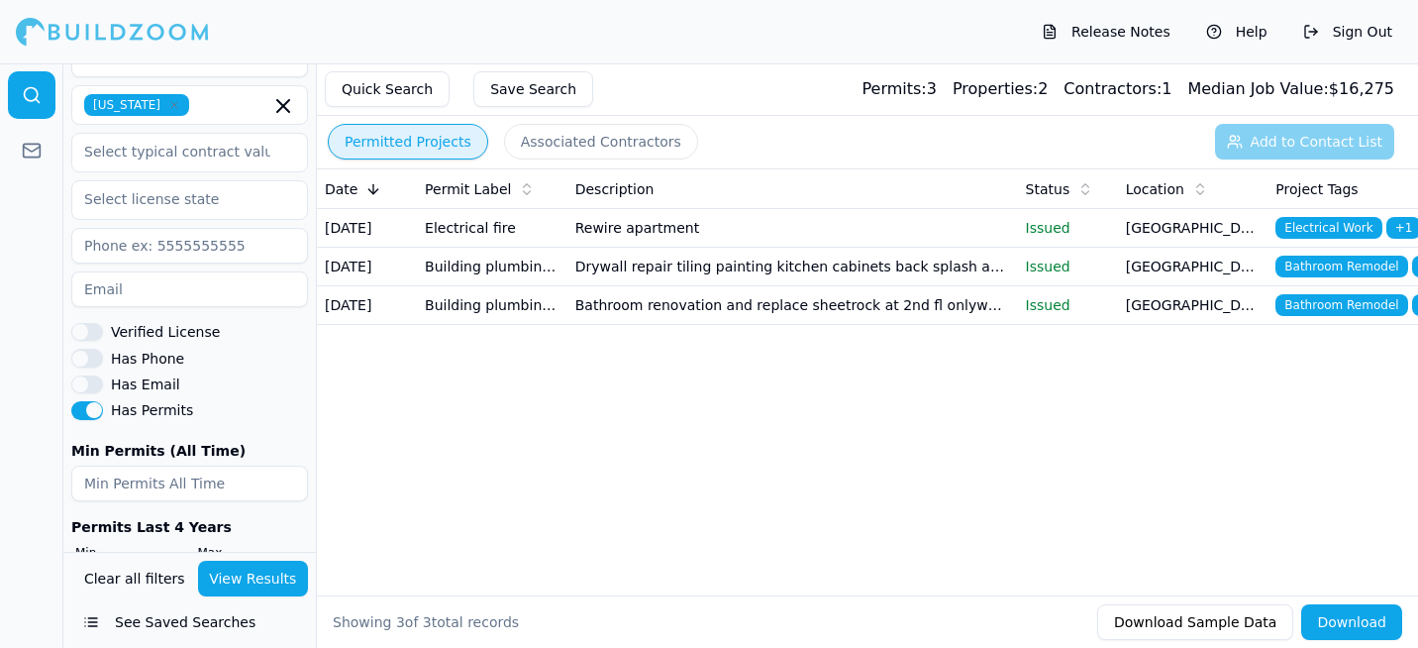
click at [83, 411] on button "Has Permits" at bounding box center [87, 410] width 32 height 18
click at [250, 571] on button "View Results" at bounding box center [253, 578] width 111 height 36
